Goal: Task Accomplishment & Management: Manage account settings

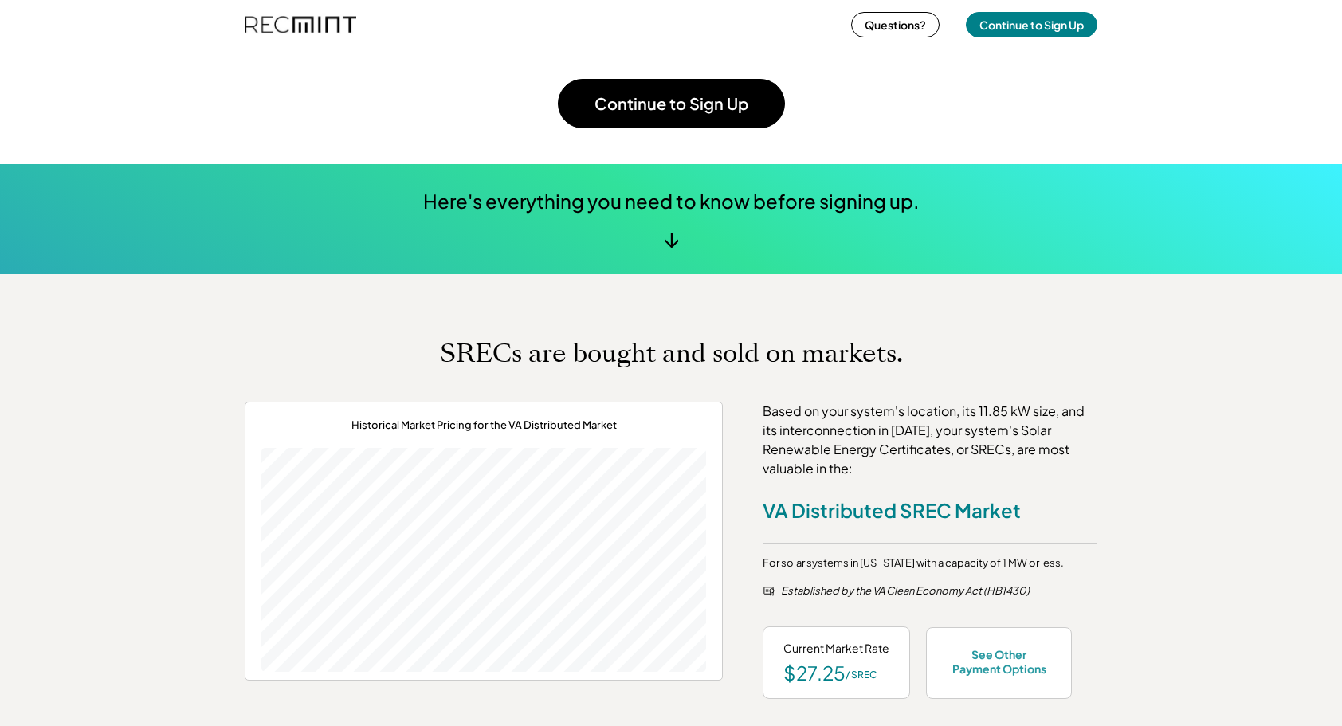
scroll to position [478, 0]
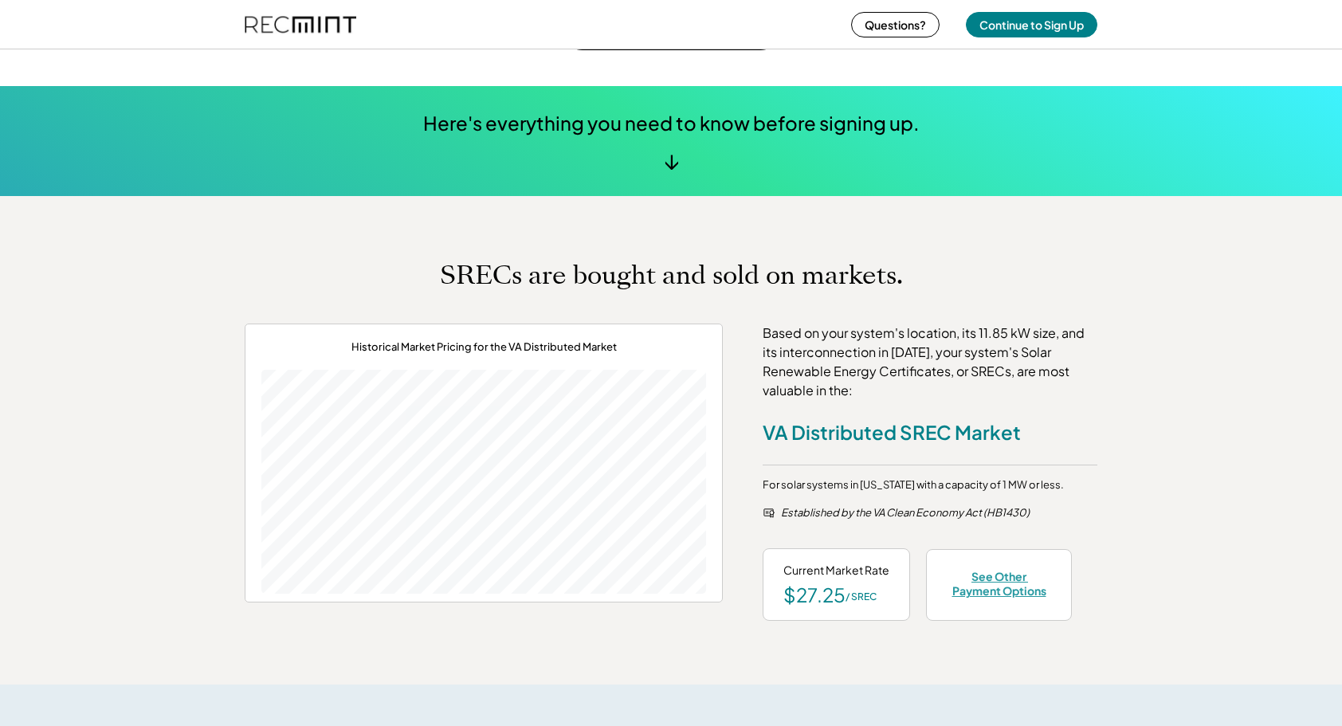
click at [986, 578] on div "See Other Payment Options" at bounding box center [999, 583] width 104 height 29
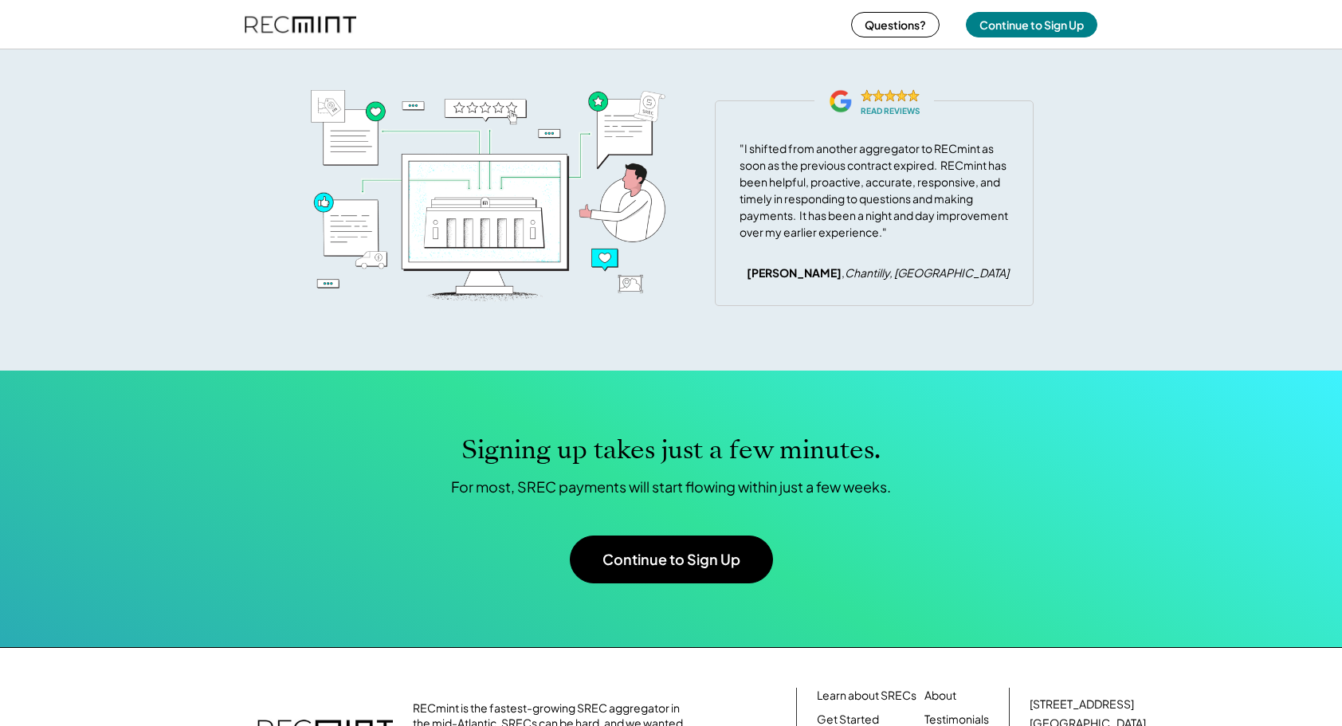
scroll to position [4813, 0]
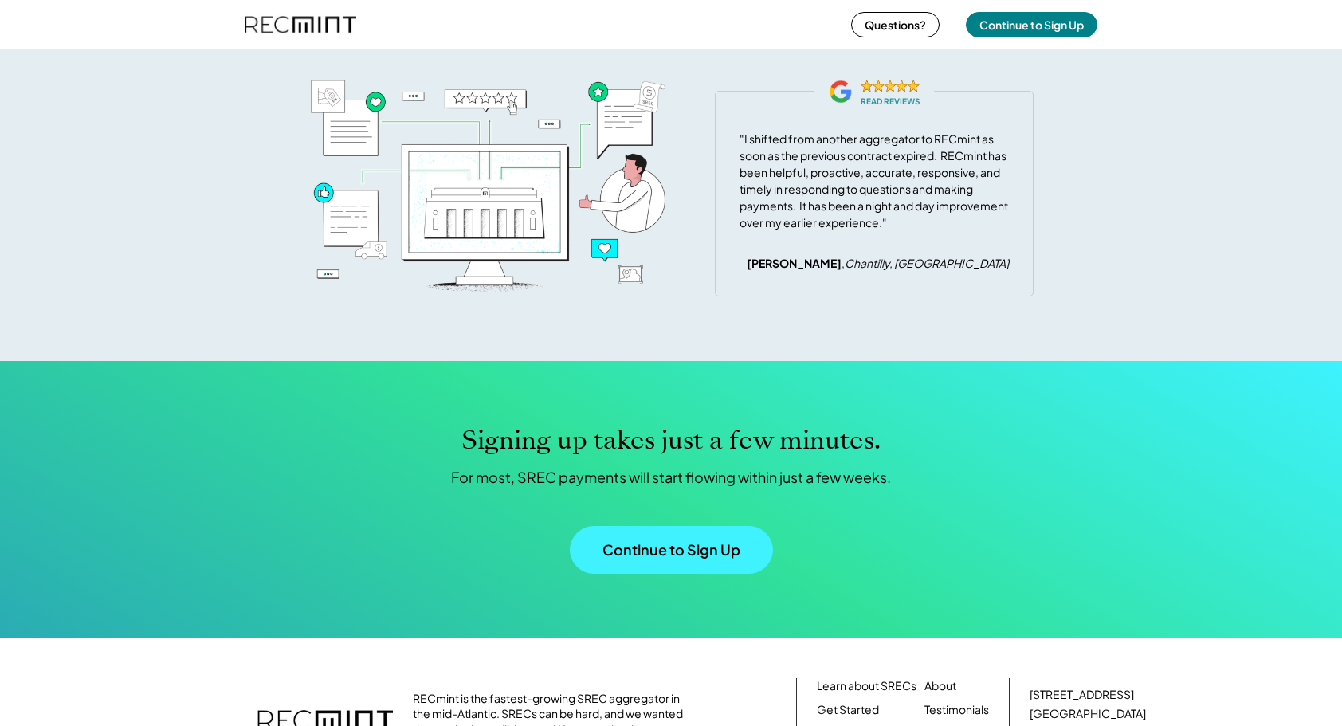
click at [653, 574] on button "Continue to Sign Up" at bounding box center [671, 550] width 203 height 48
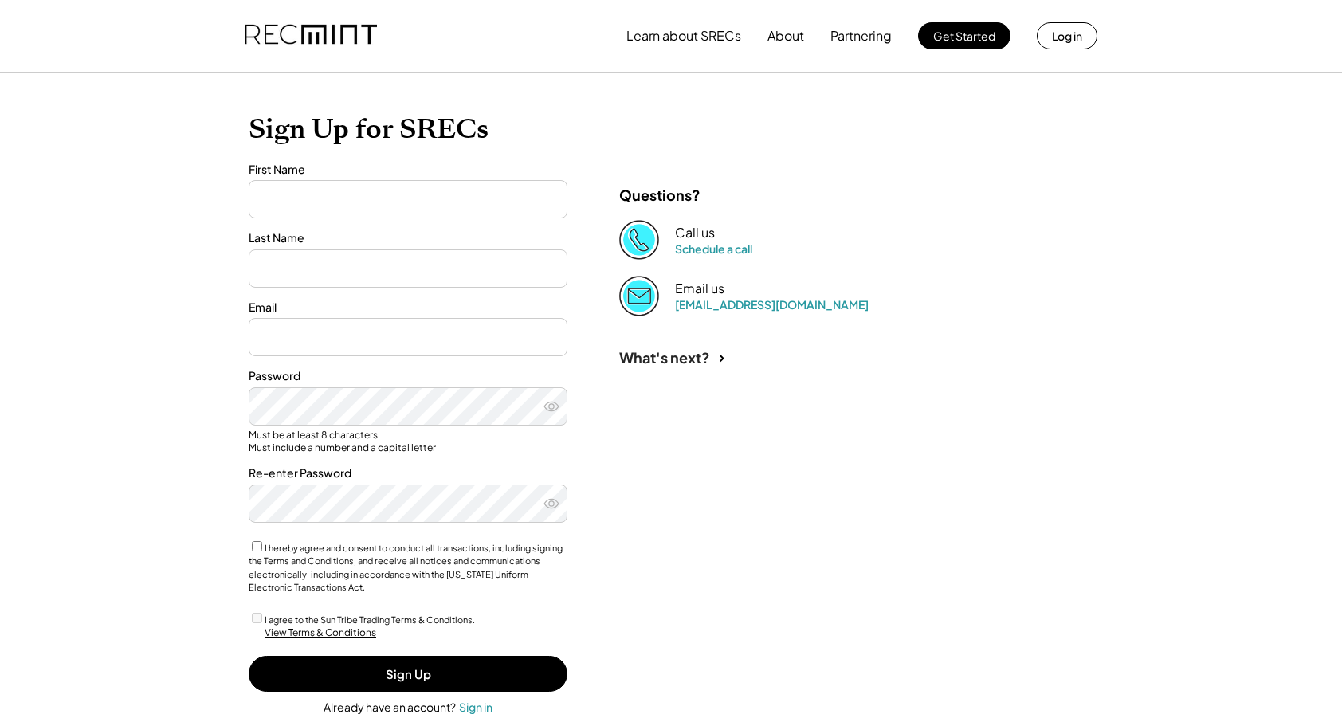
type input "******"
type input "*****"
type input "**********"
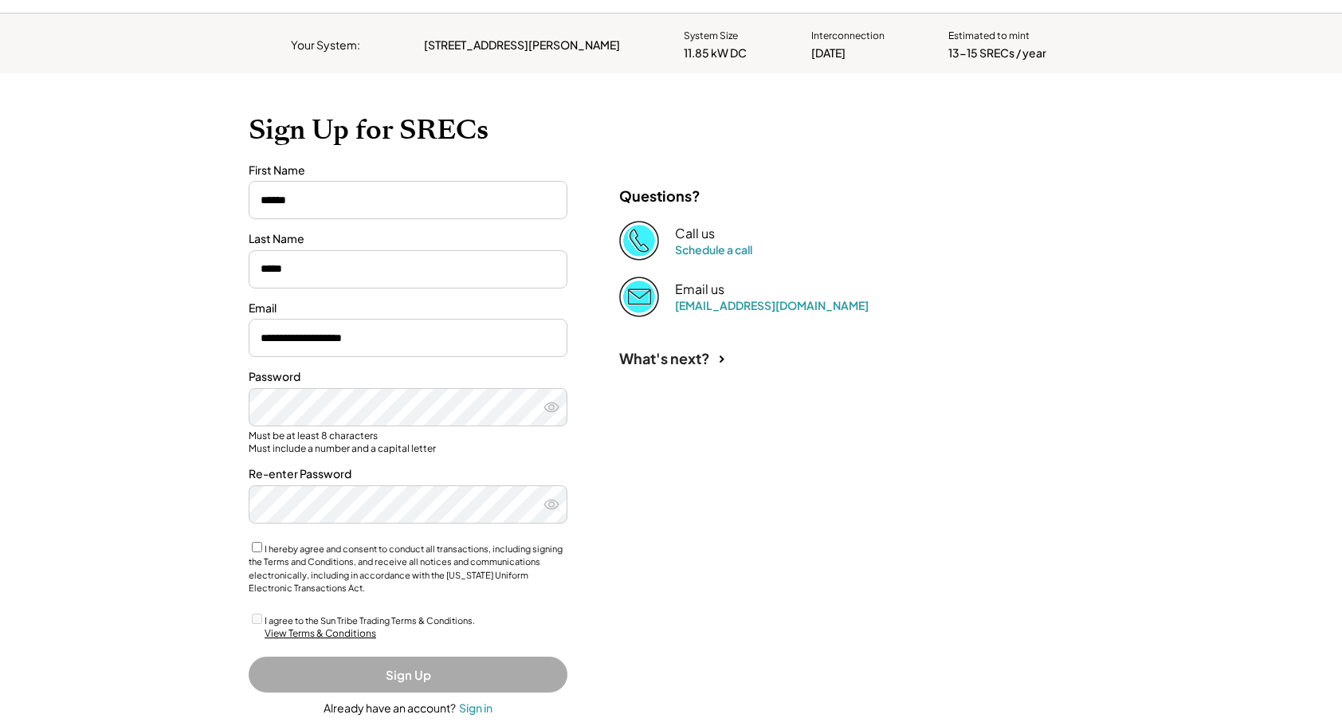
scroll to position [89, 0]
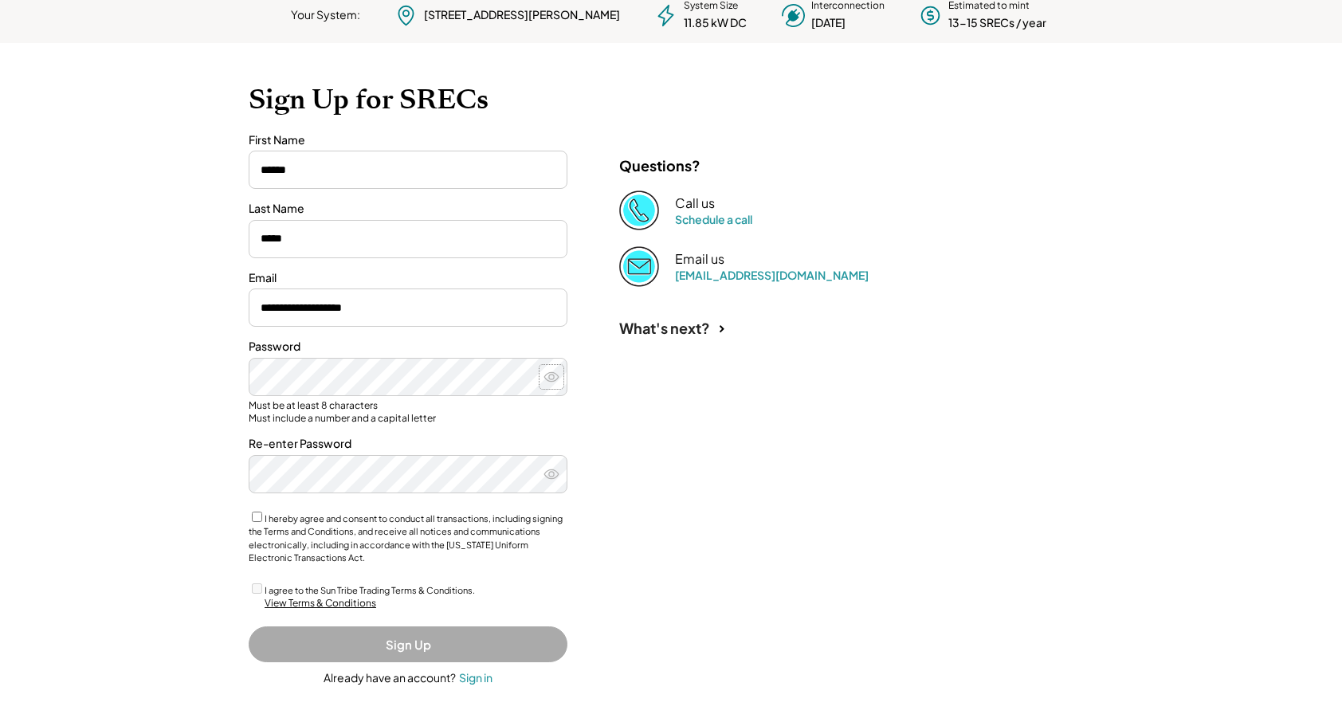
click at [551, 375] on icon at bounding box center [551, 377] width 16 height 16
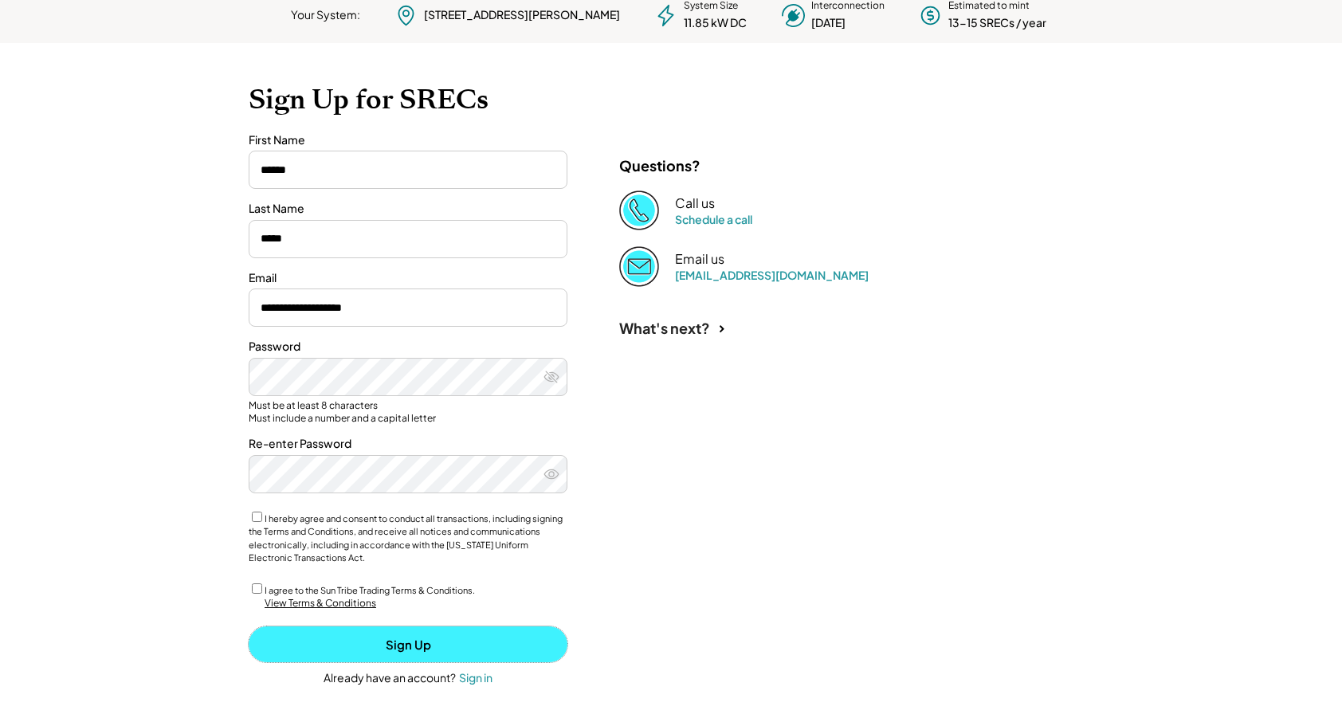
click at [510, 647] on button "Sign Up" at bounding box center [408, 644] width 319 height 36
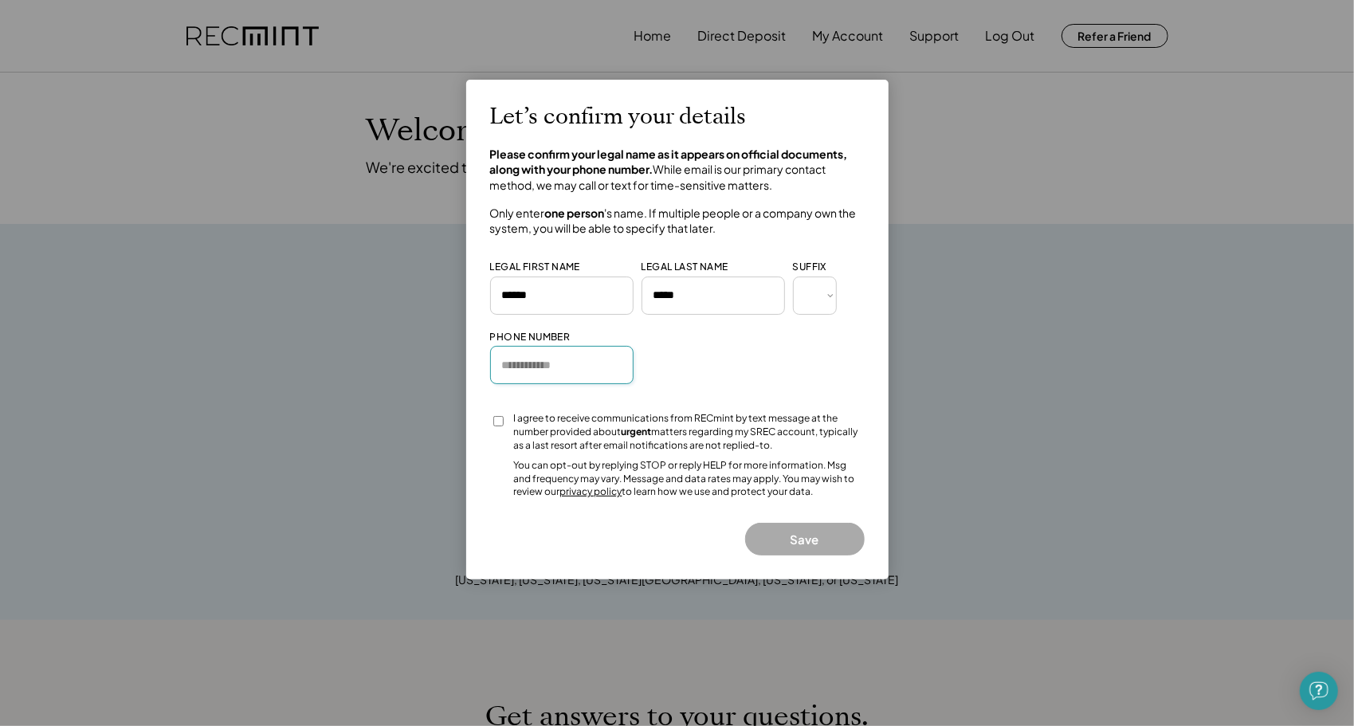
click at [508, 367] on input "input" at bounding box center [561, 365] width 143 height 38
click at [504, 359] on input "input" at bounding box center [561, 365] width 143 height 38
type input "**********"
click at [833, 535] on button "Save" at bounding box center [805, 539] width 120 height 33
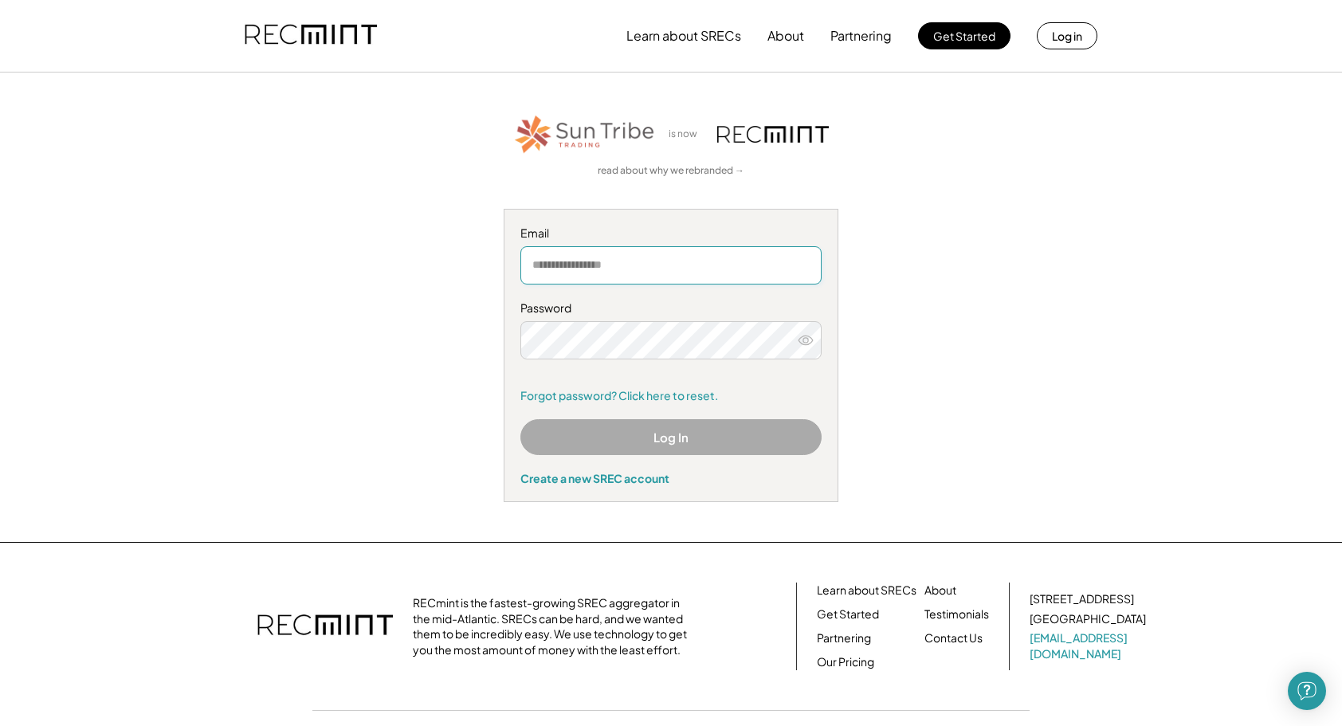
click at [531, 265] on input "email" at bounding box center [670, 265] width 301 height 38
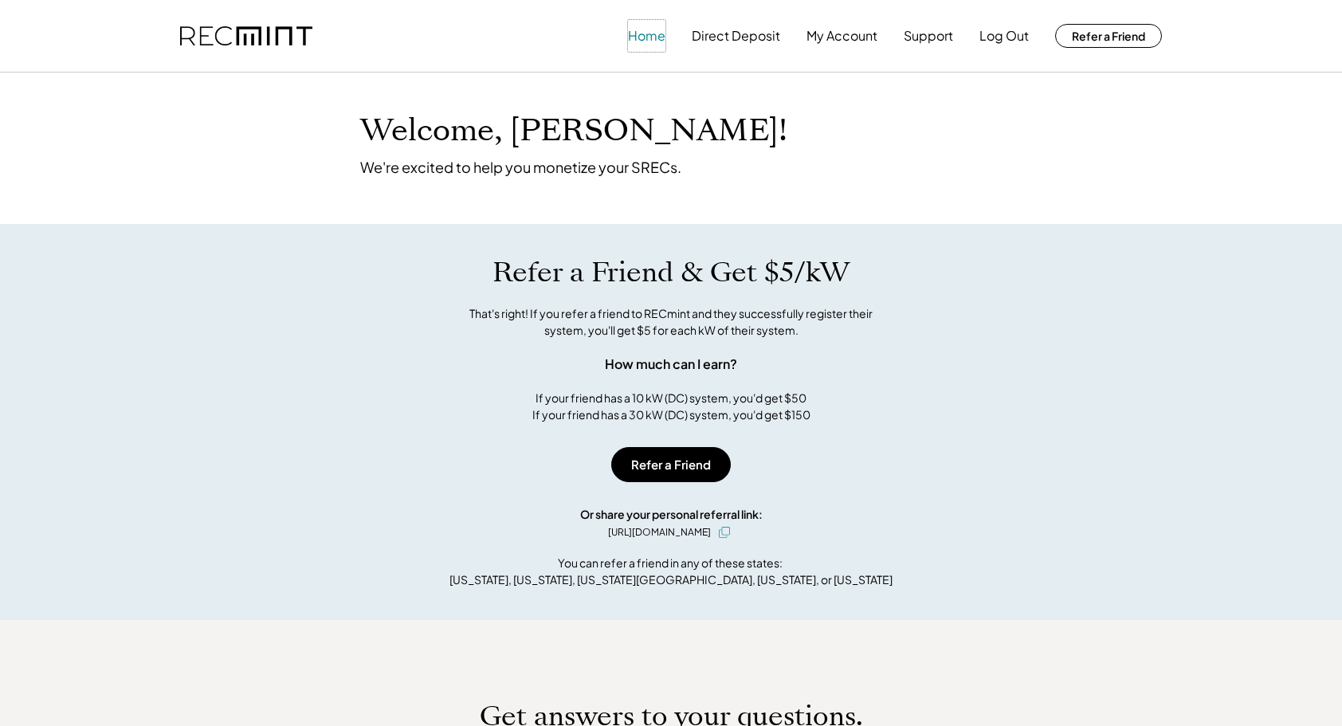
click at [642, 37] on button "Home" at bounding box center [646, 36] width 37 height 32
click at [733, 36] on button "Direct Deposit" at bounding box center [736, 36] width 88 height 32
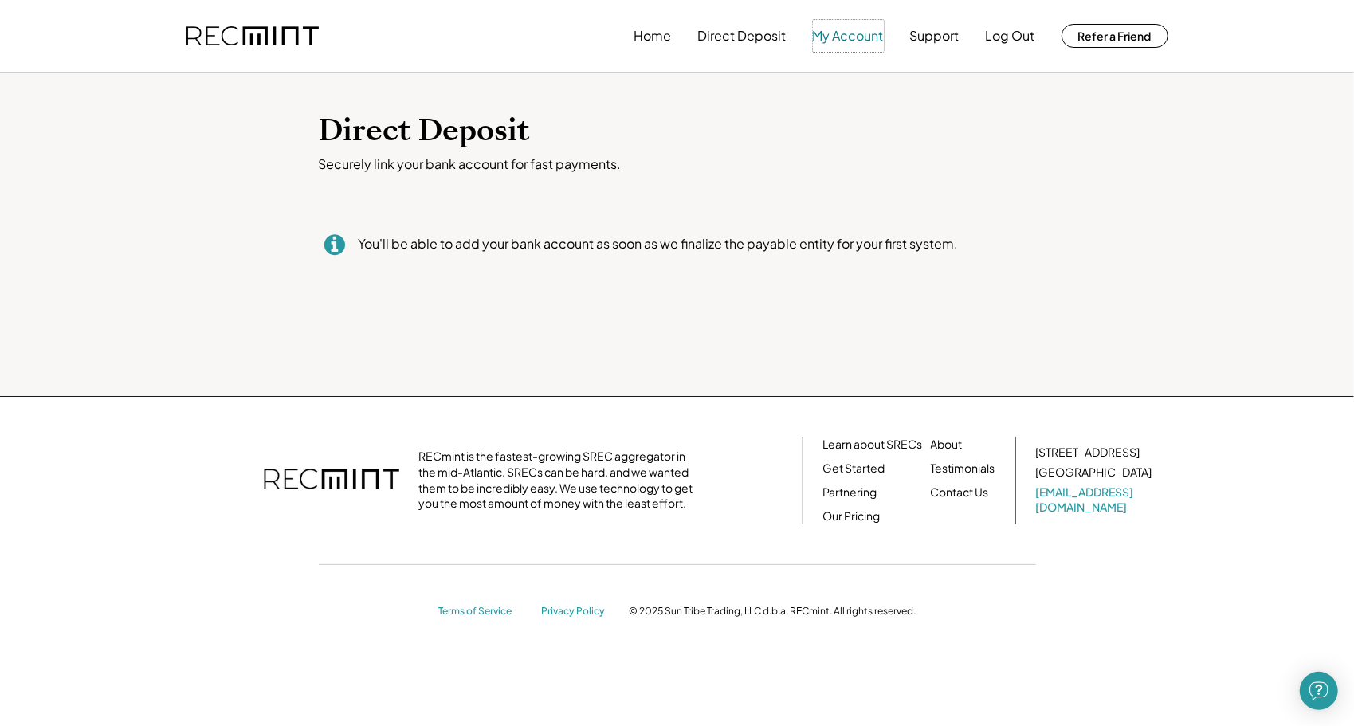
click at [844, 41] on button "My Account" at bounding box center [848, 36] width 71 height 32
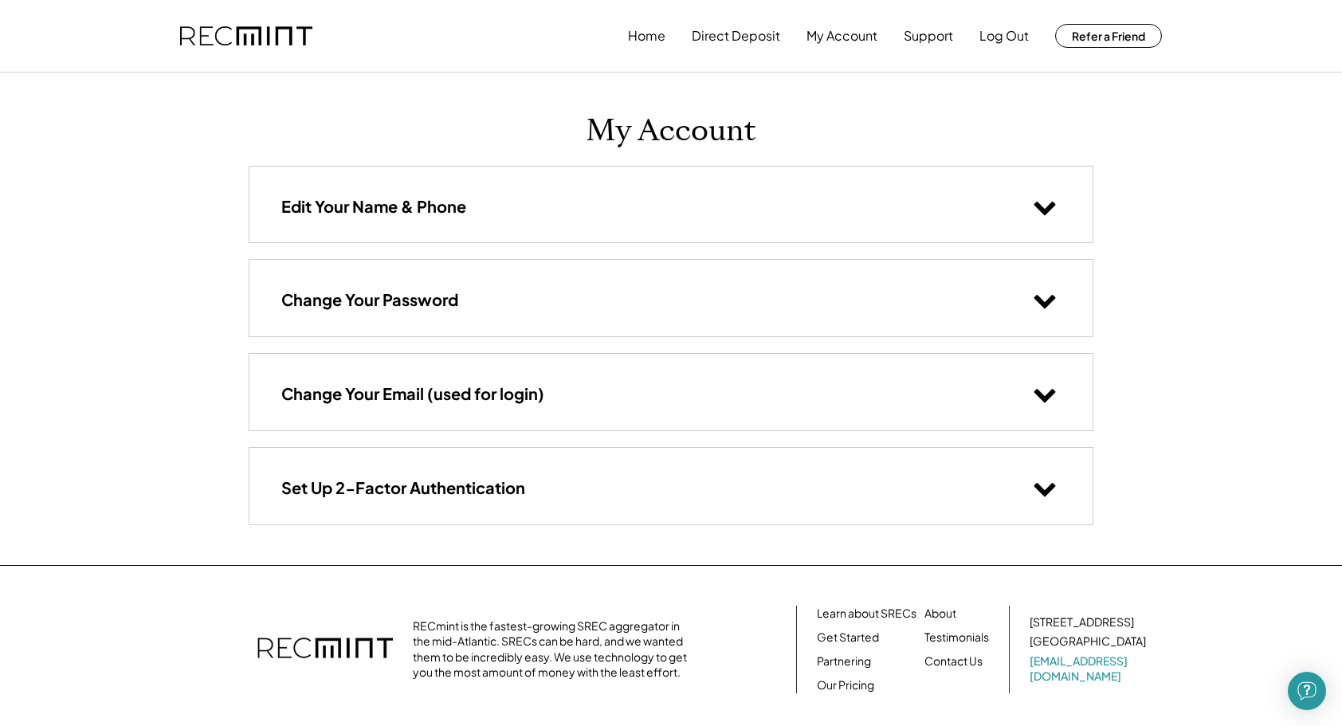
click at [1039, 208] on use at bounding box center [1045, 209] width 22 height 14
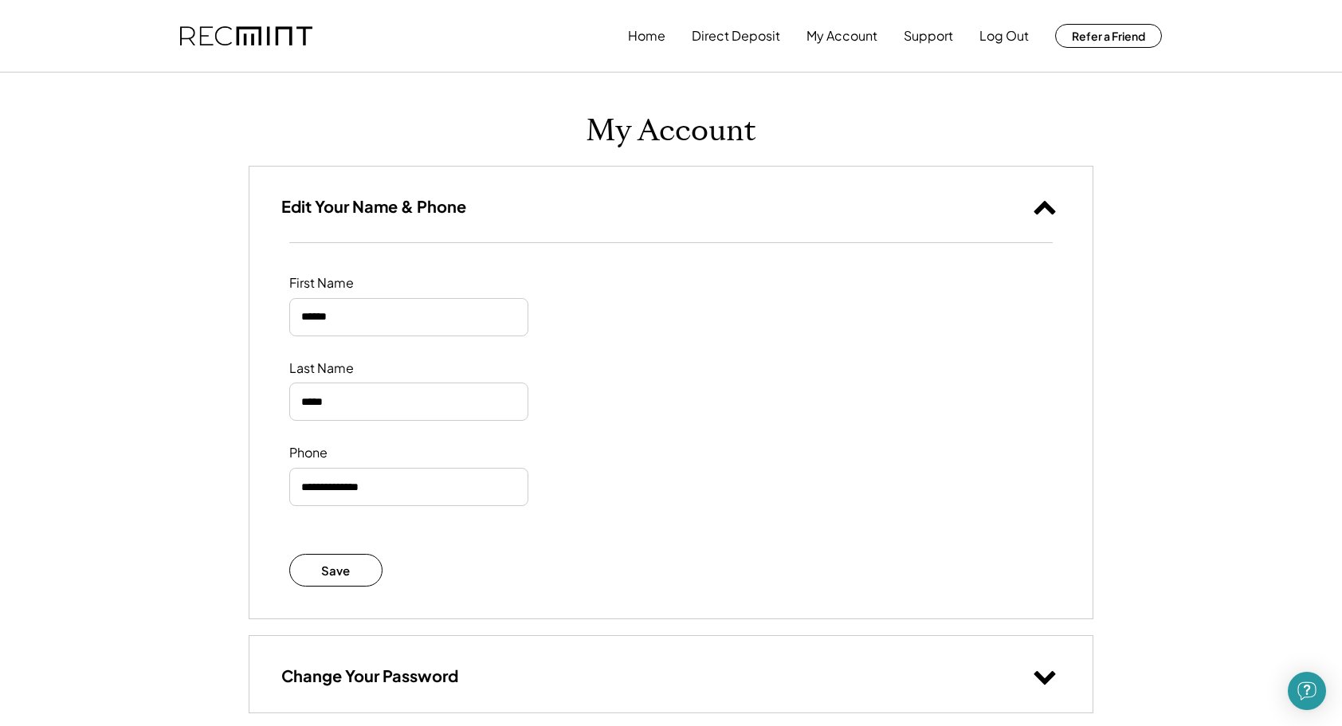
click at [1042, 202] on use at bounding box center [1045, 208] width 22 height 14
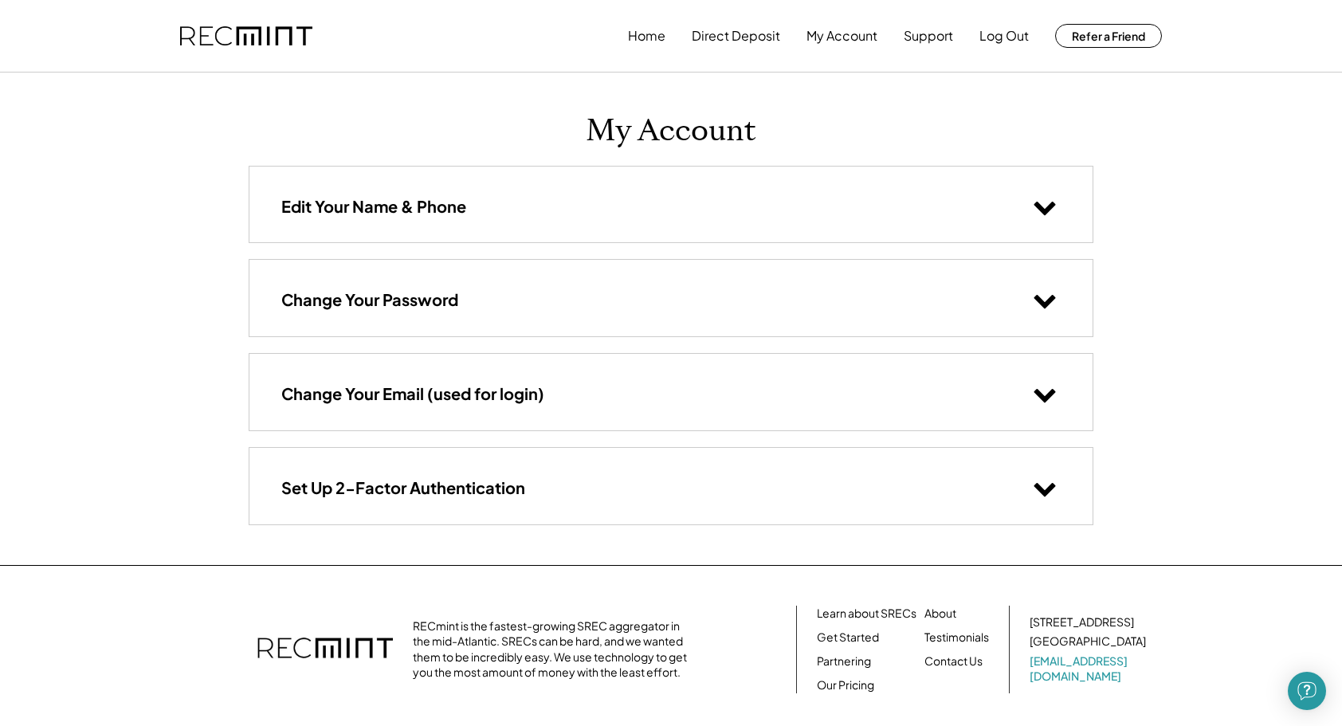
click at [1041, 490] on use at bounding box center [1045, 490] width 22 height 14
